Goal: Information Seeking & Learning: Understand process/instructions

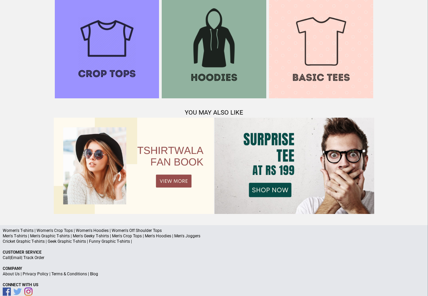
scroll to position [653, 0]
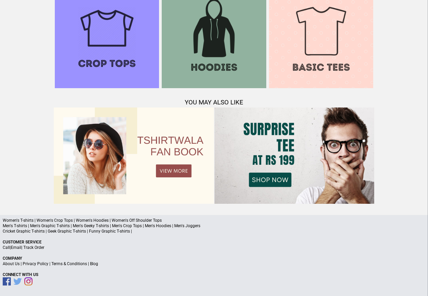
click at [72, 263] on link "Terms & Conditions" at bounding box center [69, 263] width 36 height 5
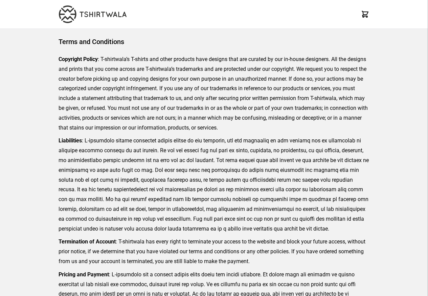
scroll to position [156, 0]
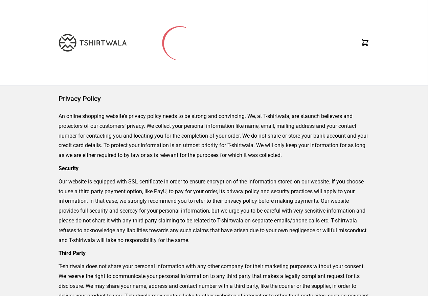
scroll to position [244, 0]
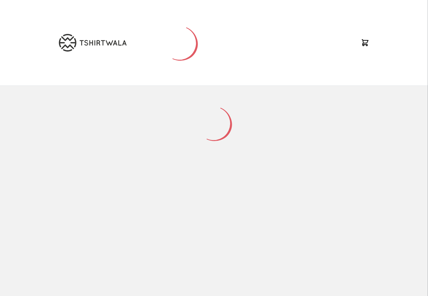
scroll to position [89, 0]
